Goal: Task Accomplishment & Management: Complete application form

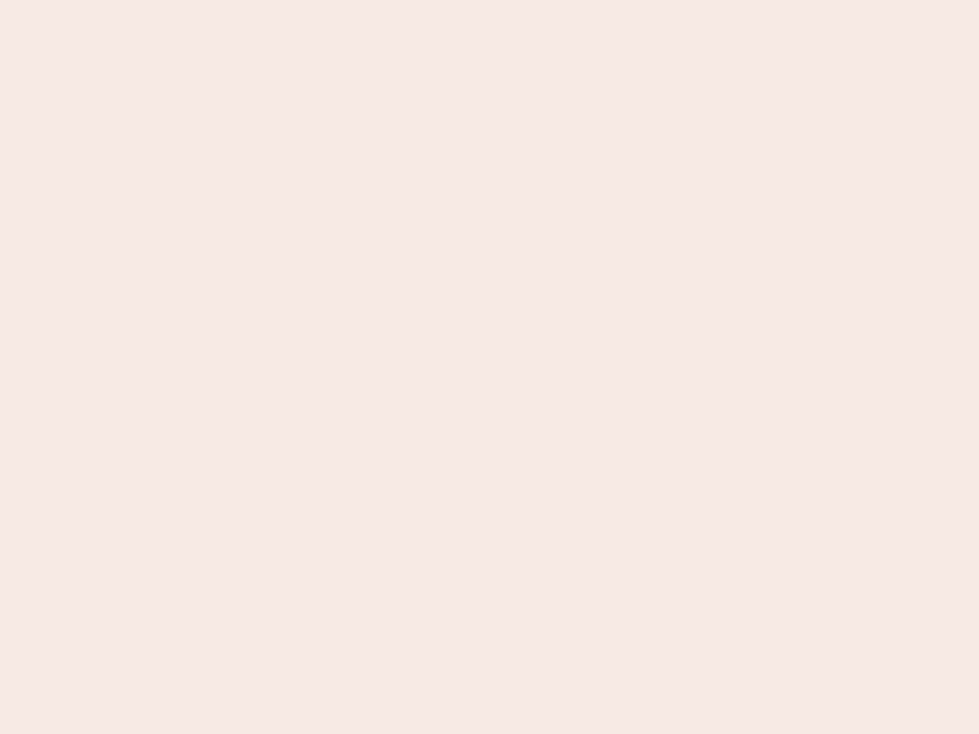
click at [489, 367] on nb-app "Almost there Thank you for registering for Newbook. Your account is under revie…" at bounding box center [489, 367] width 979 height 734
click at [489, 0] on nb-app "Almost there Thank you for registering for Newbook. Your account is under revie…" at bounding box center [489, 367] width 979 height 734
click at [523, 0] on nb-app "Almost there Thank you for registering for Newbook. Your account is under revie…" at bounding box center [489, 367] width 979 height 734
click at [489, 367] on nb-app "Almost there Thank you for registering for Newbook. Your account is under revie…" at bounding box center [489, 367] width 979 height 734
click at [489, 0] on nb-app "Almost there Thank you for registering for Newbook. Your account is under revie…" at bounding box center [489, 367] width 979 height 734
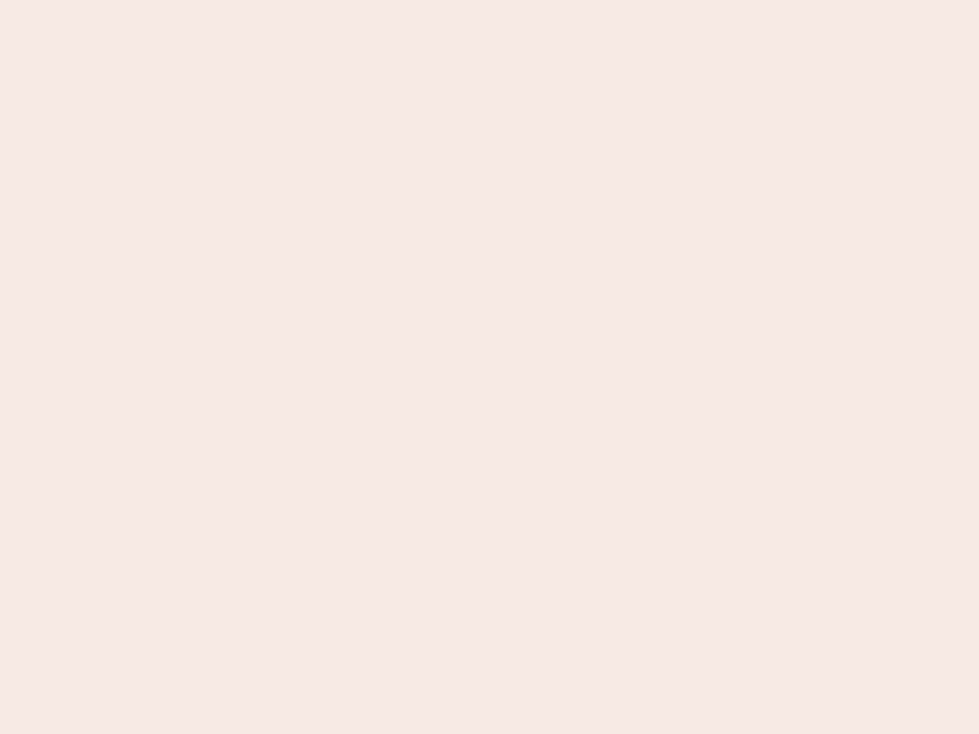
click at [342, 0] on nb-app "Almost there Thank you for registering for Newbook. Your account is under revie…" at bounding box center [489, 367] width 979 height 734
click at [489, 367] on nb-app "Almost there Thank you for registering for Newbook. Your account is under revie…" at bounding box center [489, 367] width 979 height 734
click at [489, 0] on nb-app "Almost there Thank you for registering for Newbook. Your account is under revie…" at bounding box center [489, 367] width 979 height 734
click at [342, 0] on nb-app "Almost there Thank you for registering for Newbook. Your account is under revie…" at bounding box center [489, 367] width 979 height 734
click at [489, 367] on nb-app "Almost there Thank you for registering for Newbook. Your account is under revie…" at bounding box center [489, 367] width 979 height 734
